Goal: Task Accomplishment & Management: Manage account settings

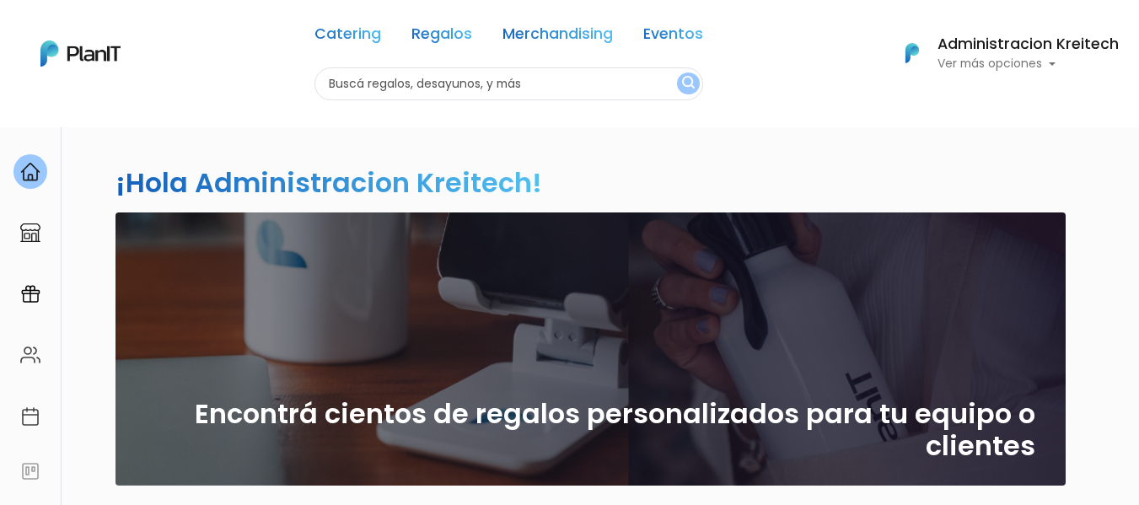
click at [1027, 63] on p "Ver más opciones" at bounding box center [1027, 64] width 181 height 12
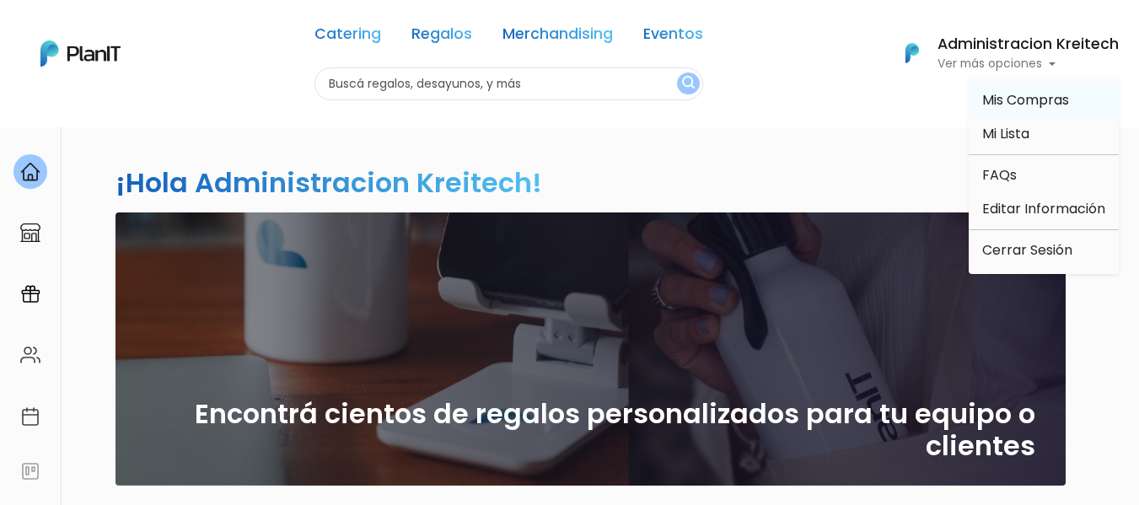
click at [1005, 105] on span "Mis Compras" at bounding box center [1025, 99] width 87 height 19
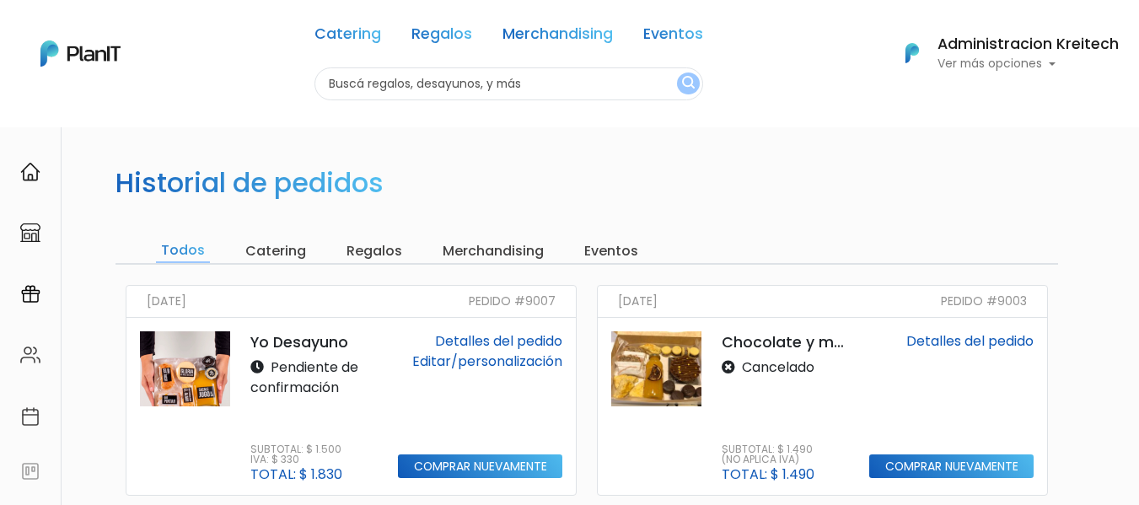
click at [174, 365] on img at bounding box center [185, 368] width 90 height 75
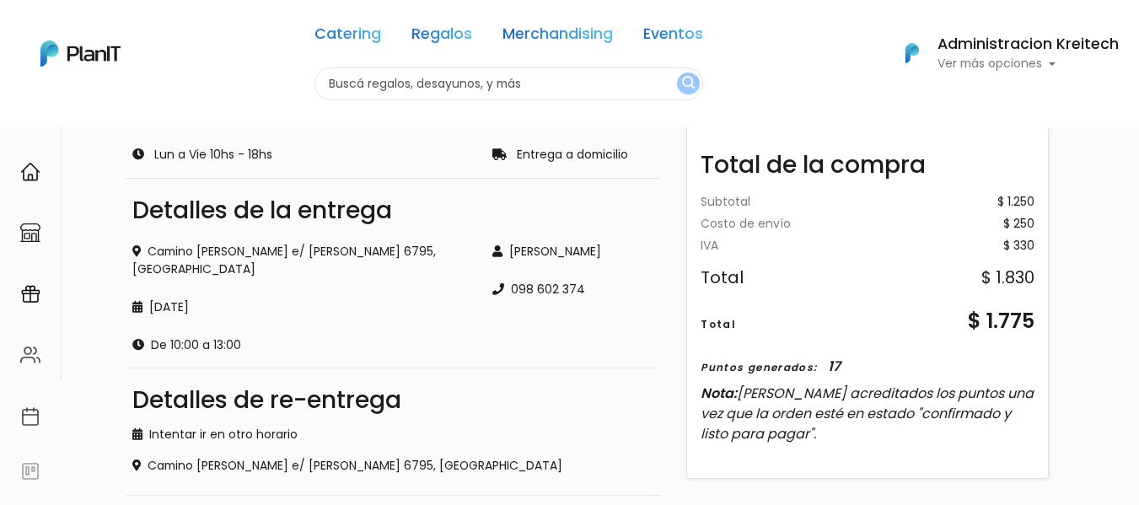
scroll to position [590, 0]
